Goal: Information Seeking & Learning: Learn about a topic

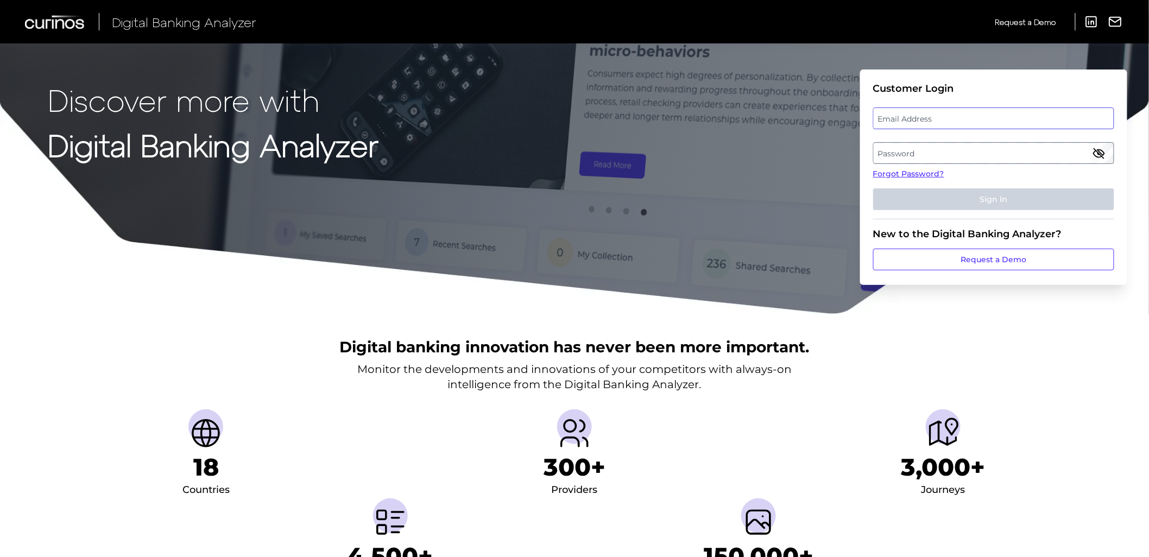
type input "[EMAIL_ADDRESS][DOMAIN_NAME]"
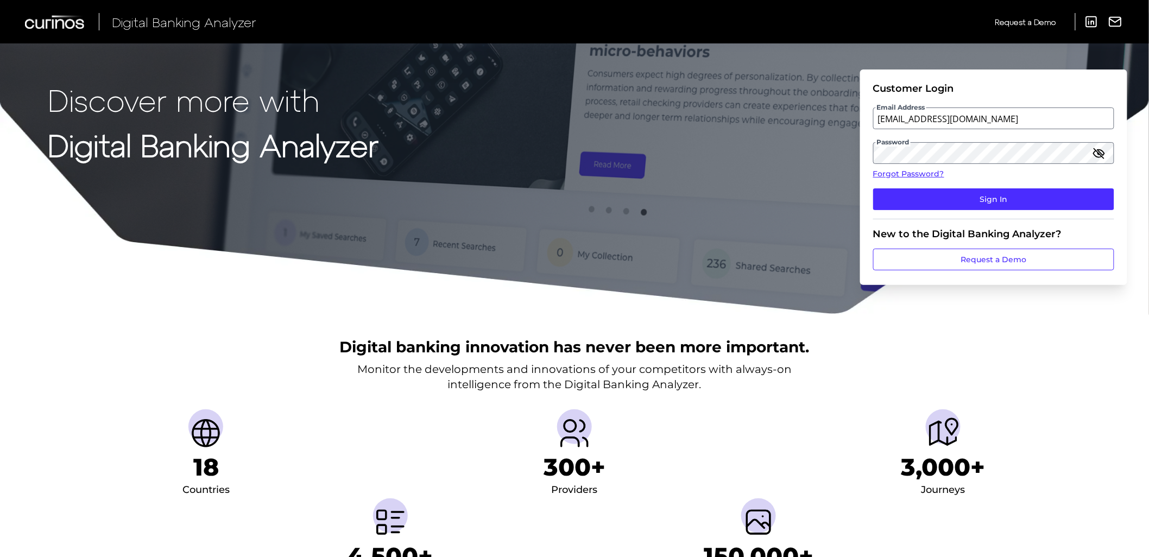
click at [951, 185] on fieldset "Customer Login Email Address [EMAIL_ADDRESS][DOMAIN_NAME] Password Forgot Passw…" at bounding box center [993, 151] width 241 height 137
click at [957, 197] on button "Sign In" at bounding box center [993, 199] width 241 height 22
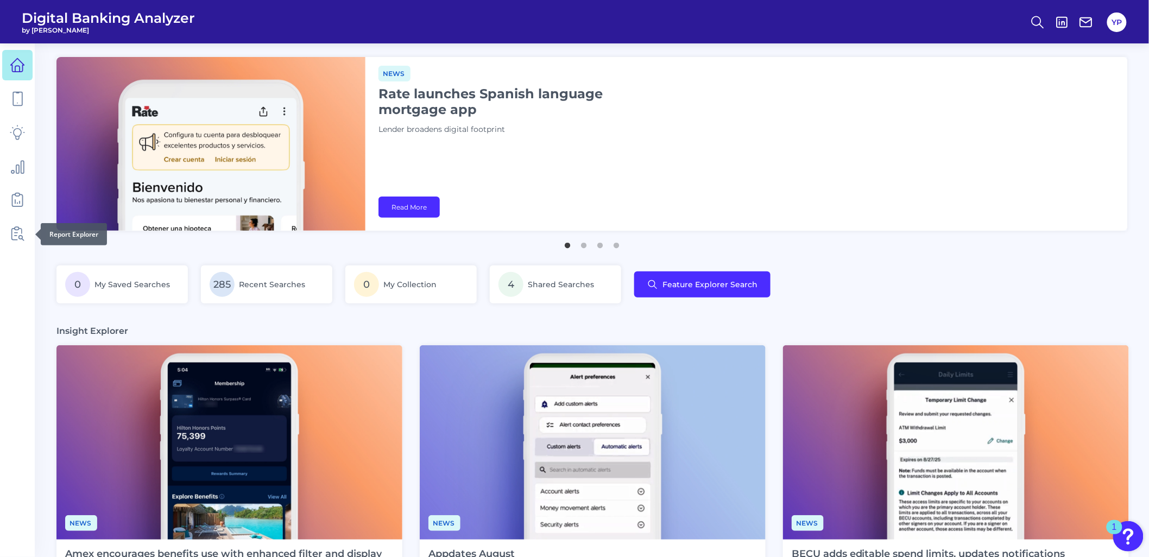
click at [30, 233] on div at bounding box center [35, 234] width 11 height 11
click at [25, 235] on link at bounding box center [17, 233] width 30 height 30
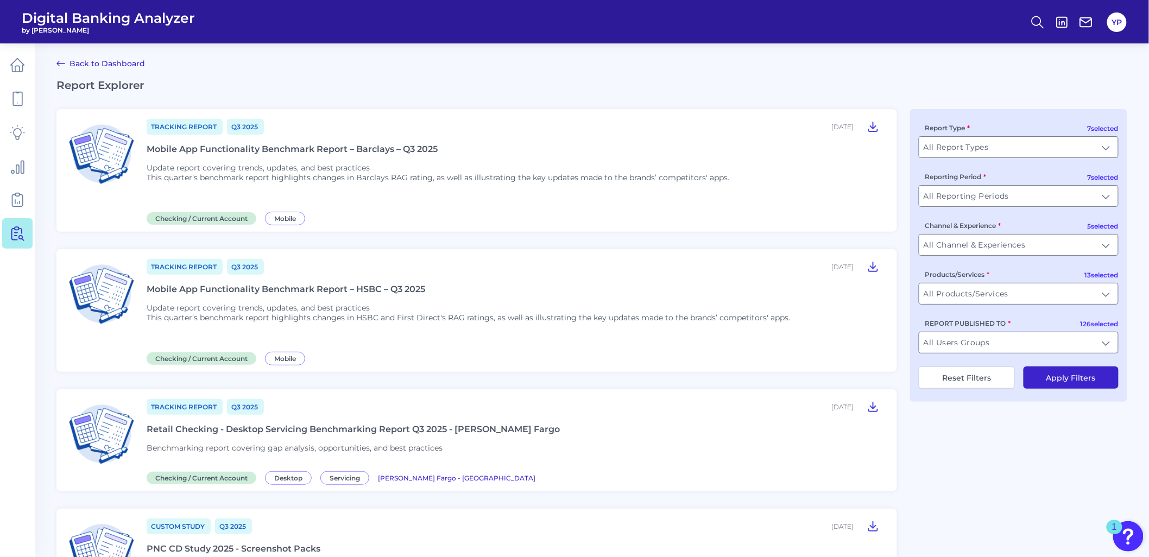
click at [974, 332] on div "REPORT PUBLISHED TO All Users Groups All Users Groups" at bounding box center [1019, 336] width 200 height 36
click at [981, 353] on input "All Users Groups" at bounding box center [1018, 342] width 199 height 21
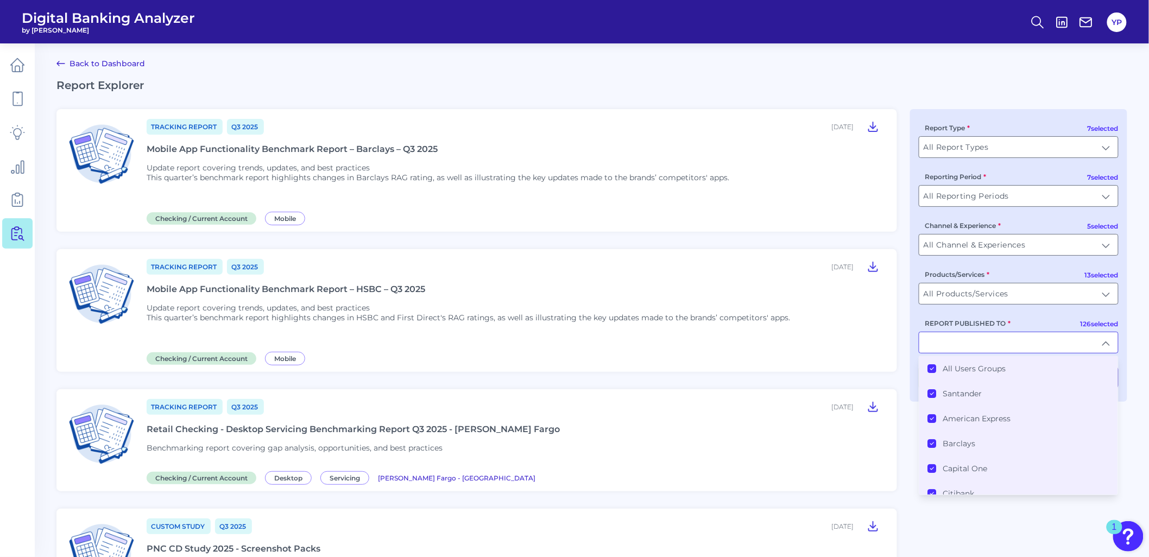
click at [981, 381] on li "All Users Groups" at bounding box center [1018, 368] width 199 height 25
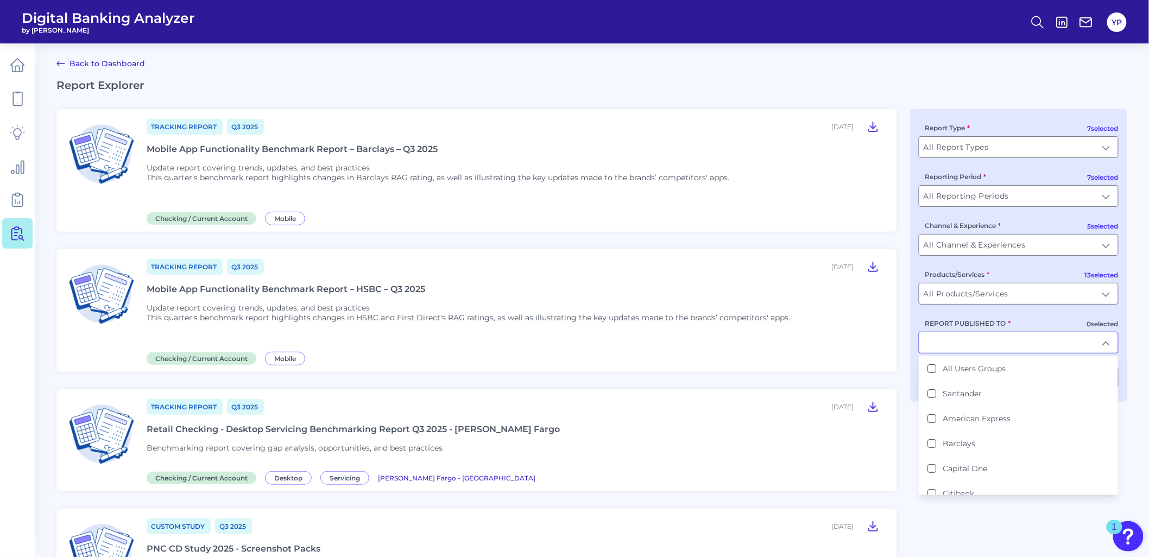
click at [985, 353] on input "REPORT PUBLISHED TO" at bounding box center [1018, 342] width 199 height 21
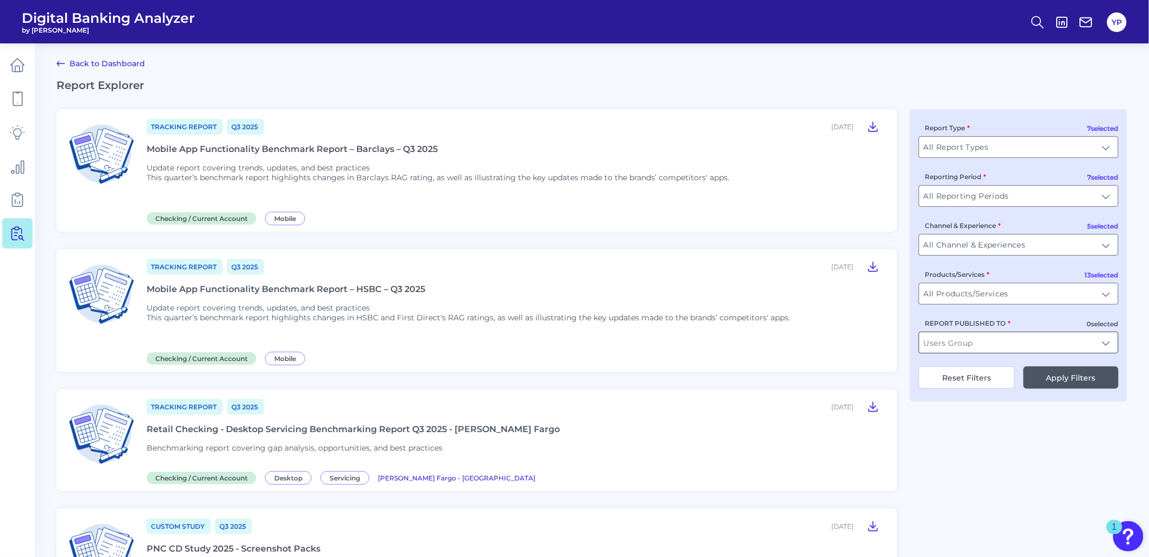
click at [985, 353] on input "REPORT PUBLISHED TO" at bounding box center [1018, 342] width 199 height 21
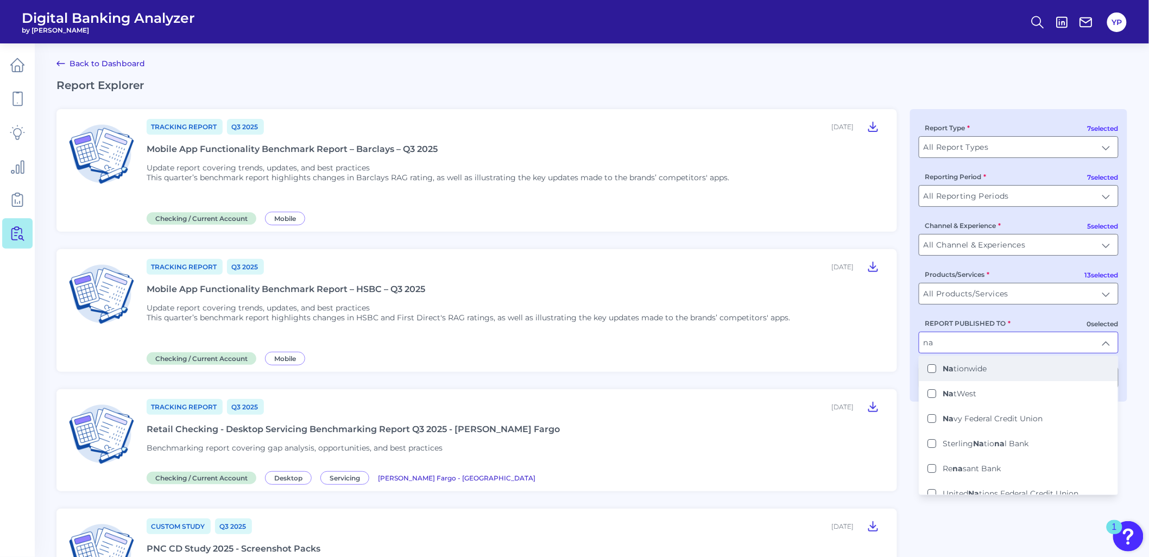
click at [991, 377] on li "Na tionwide" at bounding box center [1018, 368] width 199 height 25
type input "Nationwide"
click at [1027, 320] on div "REPORT PUBLISHED TO Nationwide Nationwide Na tionwide Na tWest Na vy Federal Cr…" at bounding box center [1019, 336] width 200 height 36
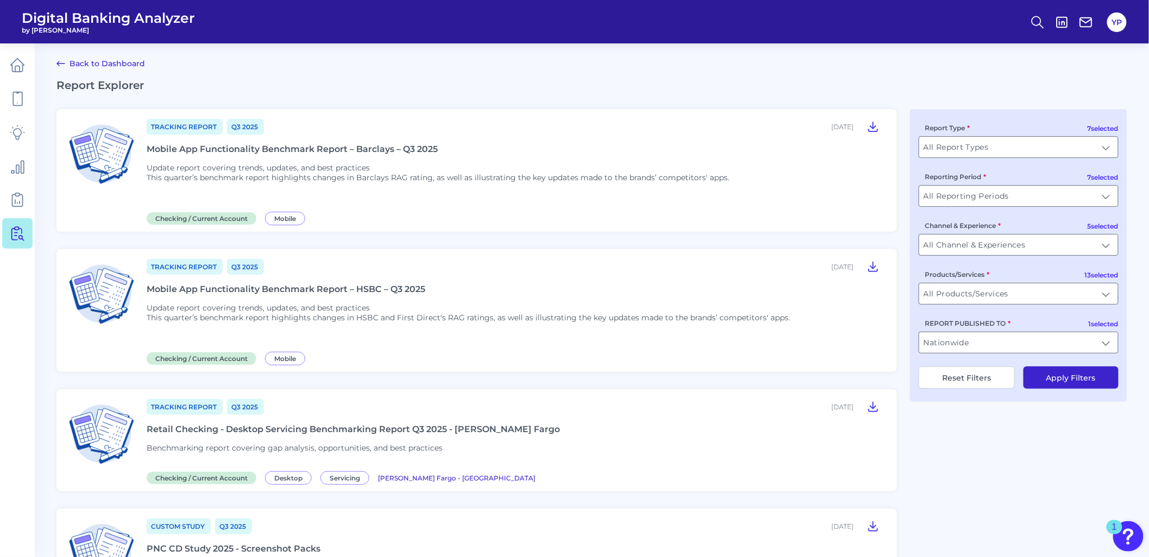
click at [1051, 377] on button "Apply Filters" at bounding box center [1070, 377] width 95 height 22
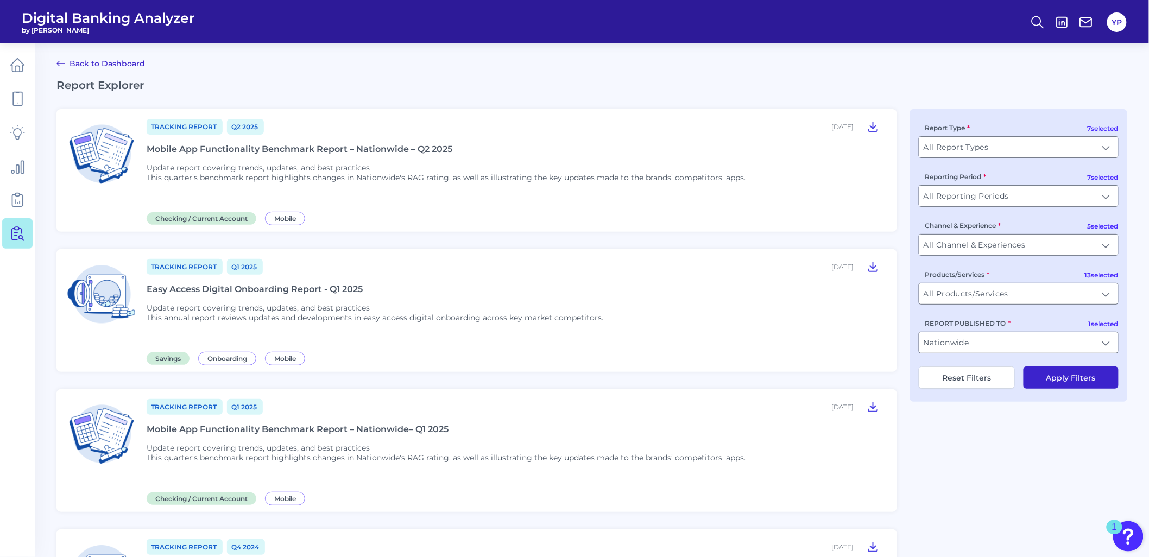
click at [368, 427] on div "Mobile App Functionality Benchmark Report – Nationwide– Q1 2025" at bounding box center [298, 429] width 302 height 10
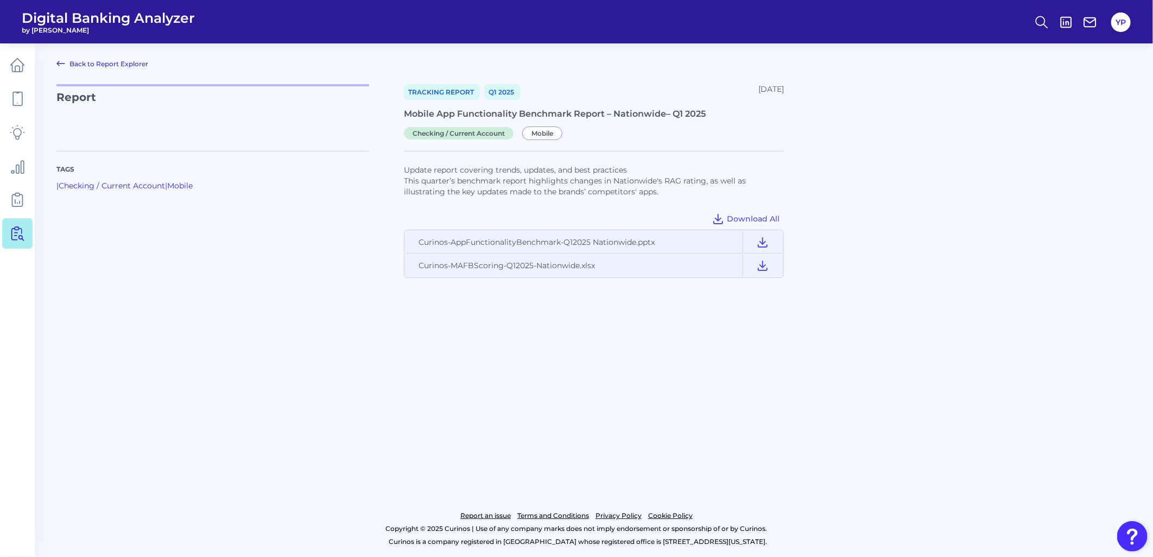
click at [529, 110] on div "Mobile App Functionality Benchmark Report – Nationwide– Q1 2025" at bounding box center [594, 114] width 380 height 10
copy div "Mobile App Functionality Benchmark Report – Nationwide– Q1 2025"
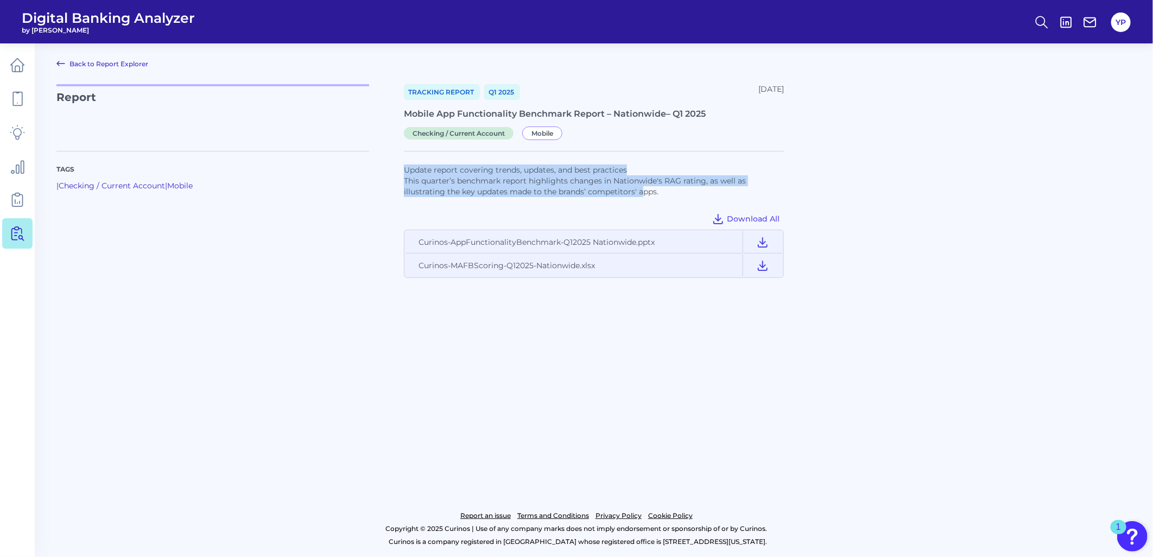
drag, startPoint x: 397, startPoint y: 180, endPoint x: 644, endPoint y: 196, distance: 247.0
click at [644, 196] on div "Tags | Checking / Current Account | Mobile Update report covering trends, updat…" at bounding box center [593, 208] width 1075 height 140
drag, startPoint x: 644, startPoint y: 196, endPoint x: 650, endPoint y: 196, distance: 6.5
click at [644, 196] on p "This quarter’s benchmark report highlights changes in Nationwide's RAG rating, …" at bounding box center [594, 186] width 380 height 22
drag, startPoint x: 665, startPoint y: 195, endPoint x: 403, endPoint y: 185, distance: 262.4
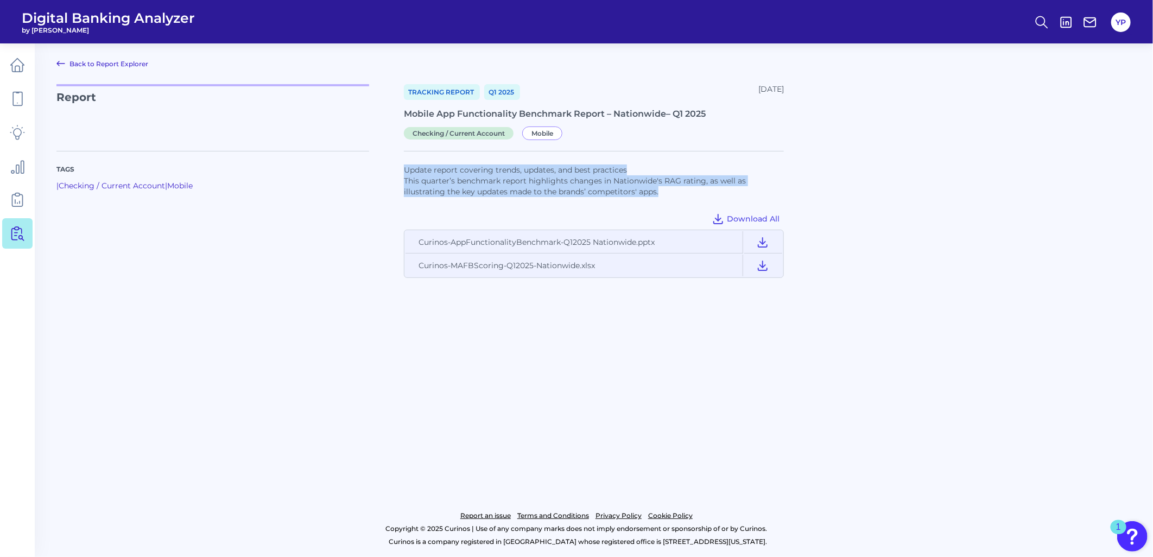
click at [403, 185] on div "Tags | Checking / Current Account | Mobile Update report covering trends, updat…" at bounding box center [593, 208] width 1075 height 140
drag, startPoint x: 403, startPoint y: 185, endPoint x: 412, endPoint y: 186, distance: 8.7
click at [417, 188] on p "This quarter’s benchmark report highlights changes in Nationwide's RAG rating, …" at bounding box center [594, 186] width 380 height 22
drag, startPoint x: 402, startPoint y: 184, endPoint x: 514, endPoint y: 188, distance: 111.9
click at [514, 188] on div "Tags | Checking / Current Account | Mobile Update report covering trends, updat…" at bounding box center [593, 208] width 1075 height 140
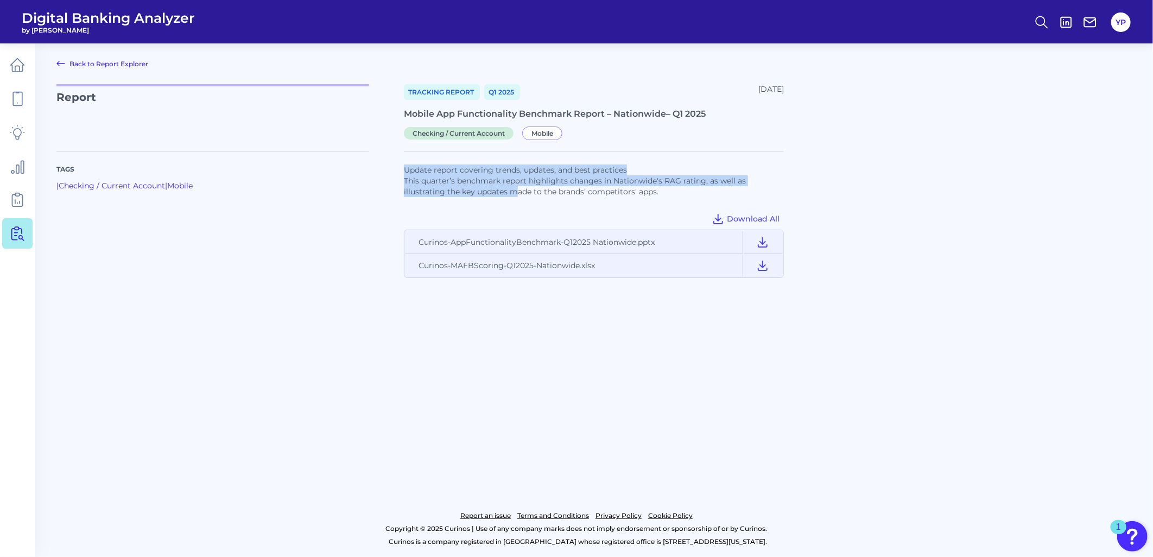
drag, startPoint x: 514, startPoint y: 188, endPoint x: 507, endPoint y: 188, distance: 7.1
click at [513, 188] on p "This quarter’s benchmark report highlights changes in Nationwide's RAG rating, …" at bounding box center [594, 186] width 380 height 22
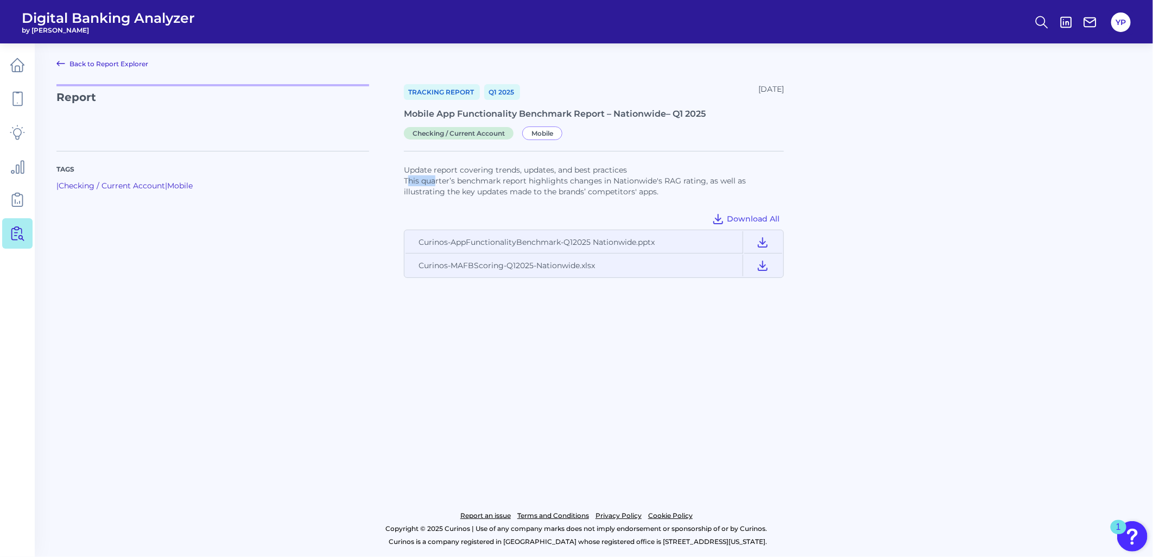
drag, startPoint x: 408, startPoint y: 184, endPoint x: 437, endPoint y: 184, distance: 28.8
click at [437, 184] on p "This quarter’s benchmark report highlights changes in Nationwide's RAG rating, …" at bounding box center [594, 186] width 380 height 22
drag, startPoint x: 437, startPoint y: 184, endPoint x: 410, endPoint y: 184, distance: 27.1
click at [432, 184] on p "This quarter’s benchmark report highlights changes in Nationwide's RAG rating, …" at bounding box center [594, 186] width 380 height 22
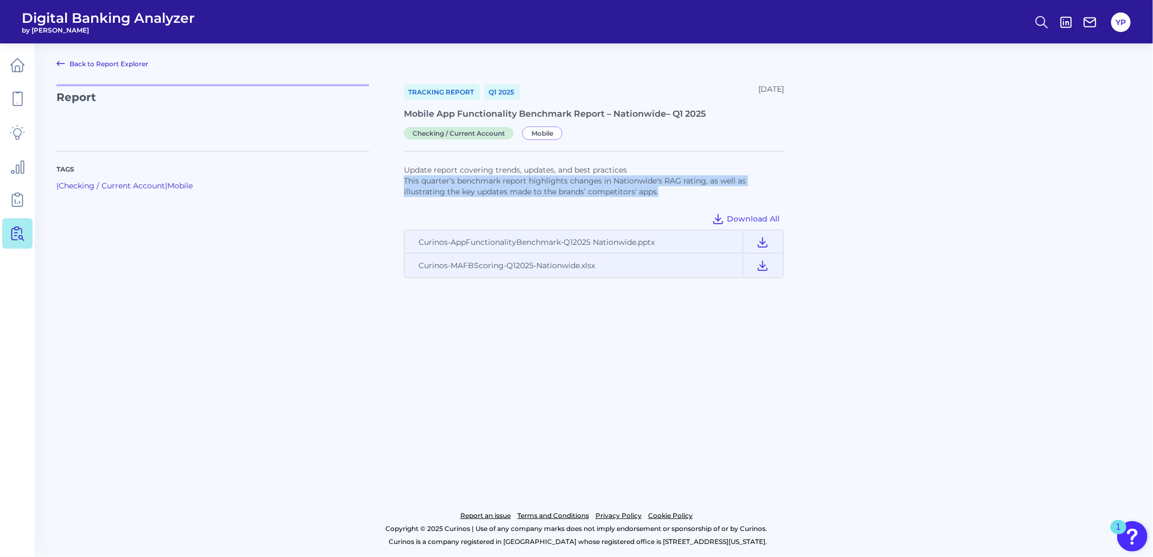
drag, startPoint x: 406, startPoint y: 182, endPoint x: 687, endPoint y: 189, distance: 281.9
click at [687, 189] on p "This quarter’s benchmark report highlights changes in Nationwide's RAG rating, …" at bounding box center [594, 186] width 380 height 22
drag, startPoint x: 687, startPoint y: 189, endPoint x: 649, endPoint y: 192, distance: 38.6
copy p "This quarter’s benchmark report highlights changes in Nationwide's RAG rating, …"
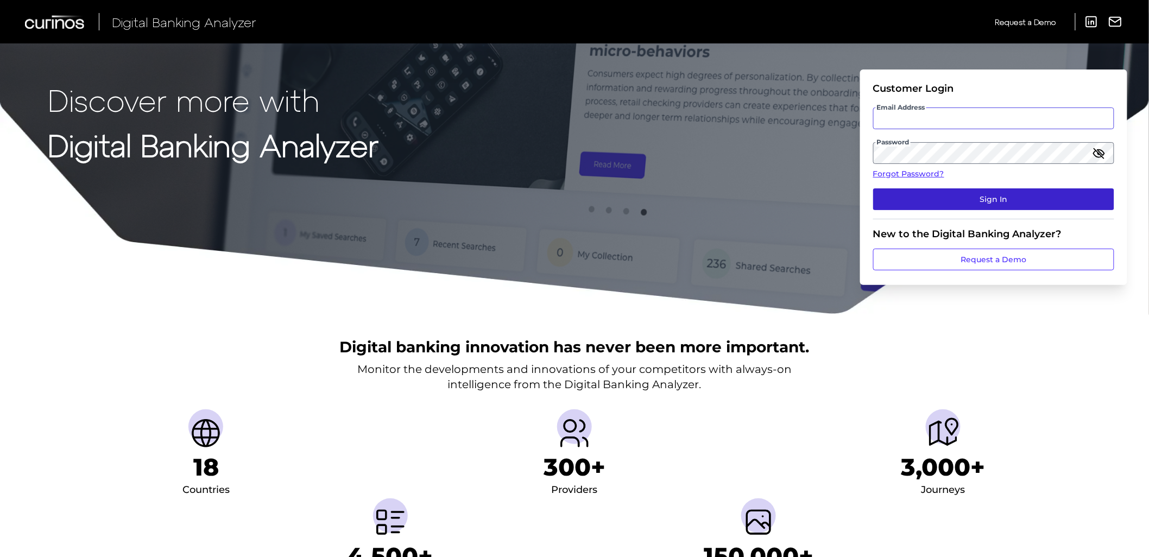
type input "[EMAIL_ADDRESS][DOMAIN_NAME]"
click at [973, 204] on button "Sign In" at bounding box center [993, 199] width 241 height 22
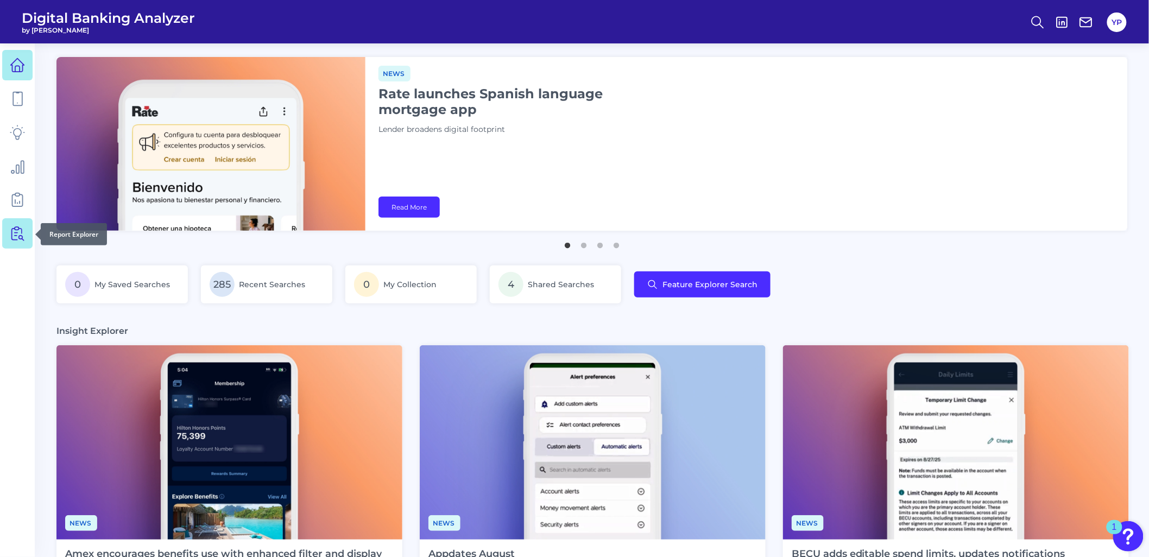
click at [24, 235] on icon at bounding box center [17, 233] width 15 height 15
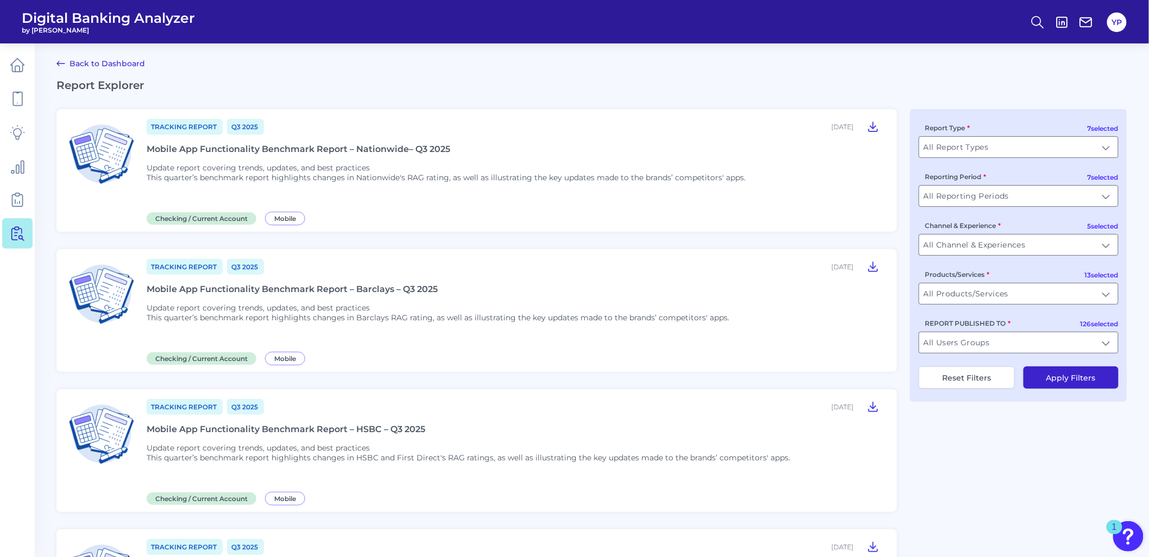
click at [292, 152] on div "Mobile App Functionality Benchmark Report – Nationwide– Q3 2025" at bounding box center [299, 149] width 304 height 10
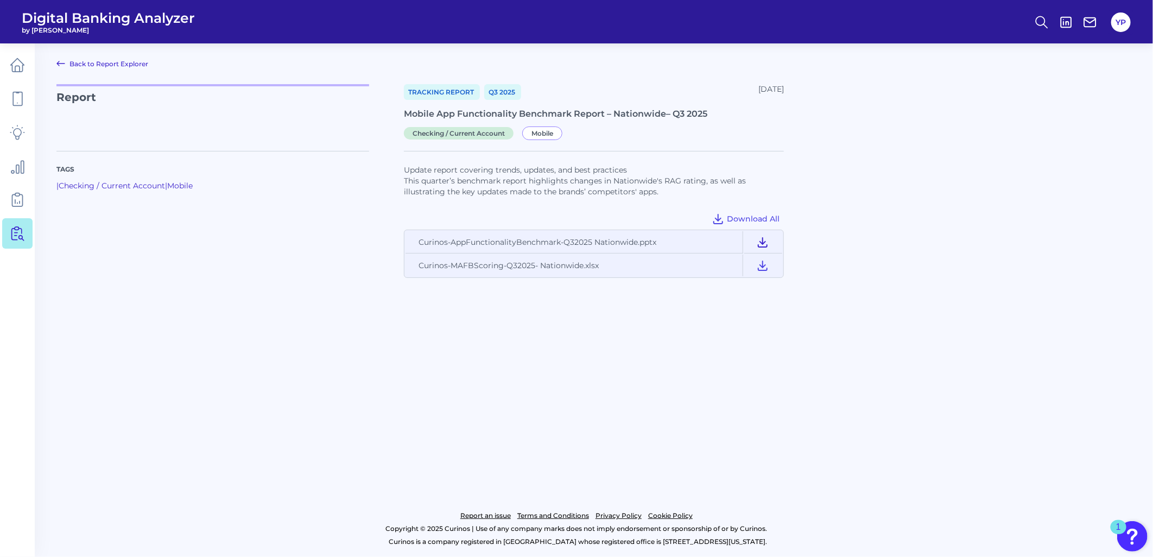
click at [767, 241] on icon at bounding box center [762, 242] width 13 height 13
